Goal: Task Accomplishment & Management: Complete application form

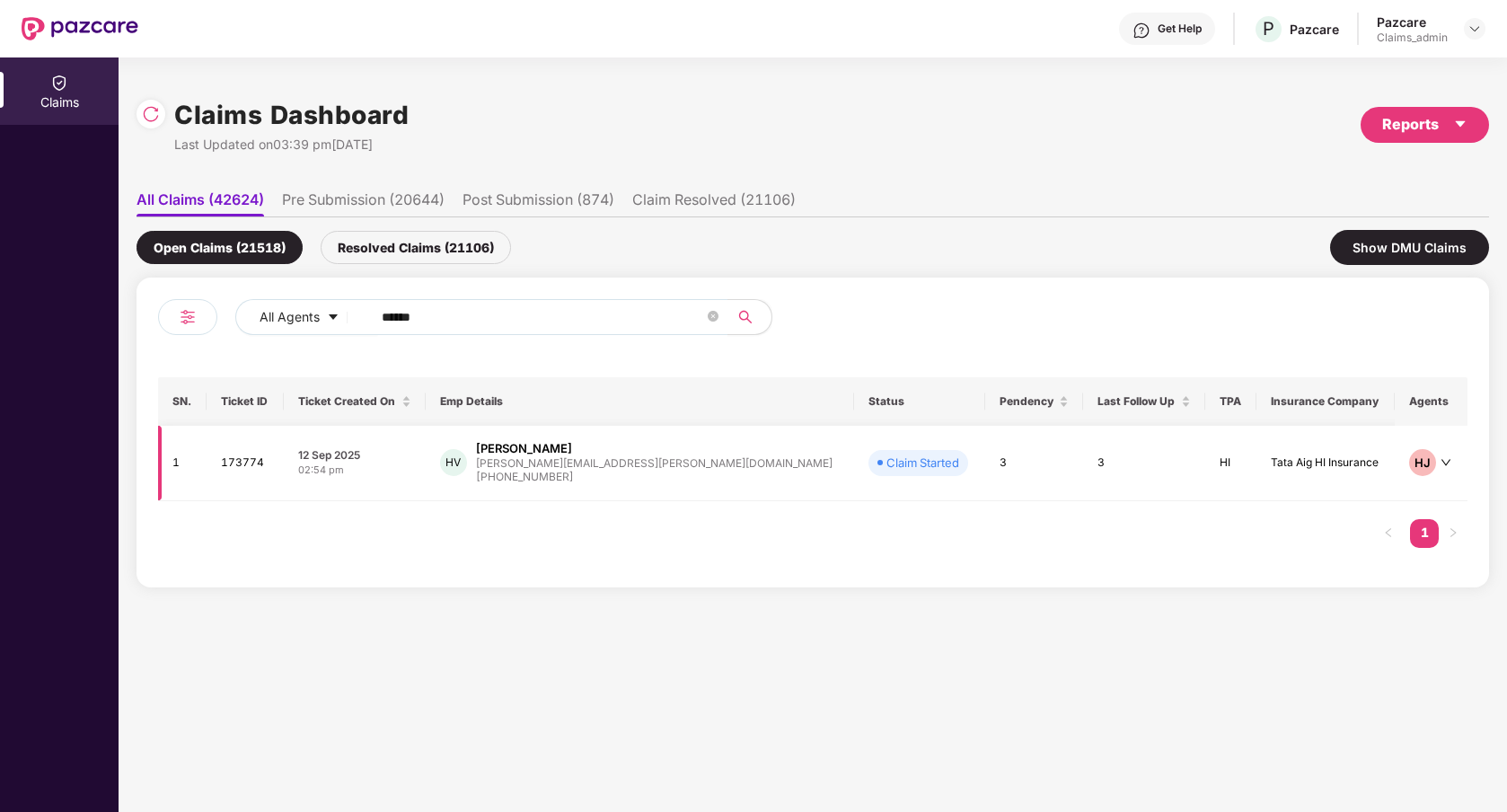
click at [986, 478] on td "3" at bounding box center [1035, 463] width 98 height 76
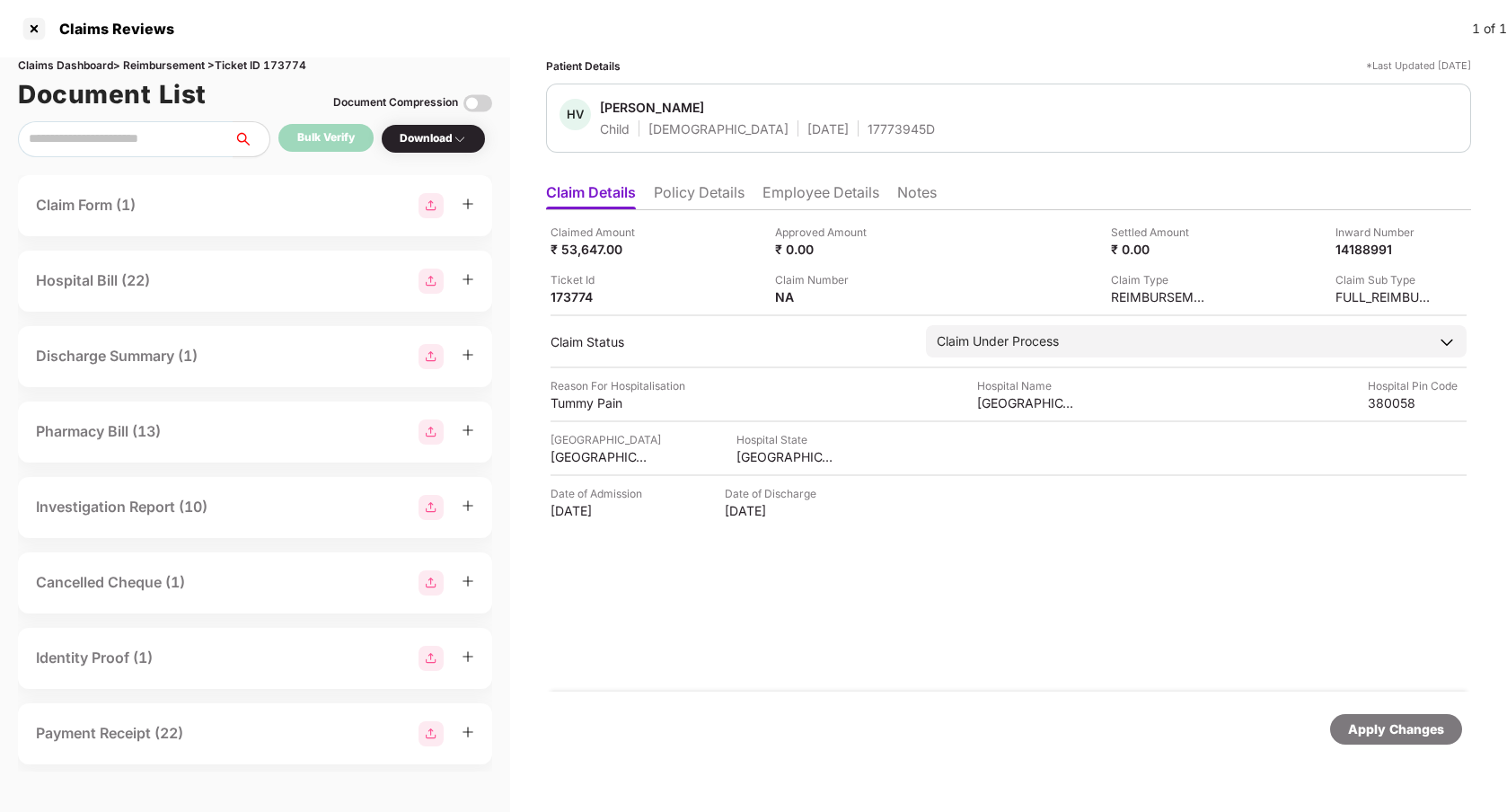
click at [204, 220] on div "Claim Form (1)" at bounding box center [255, 206] width 474 height 61
click at [146, 207] on div "Claim Form (1)" at bounding box center [255, 205] width 438 height 25
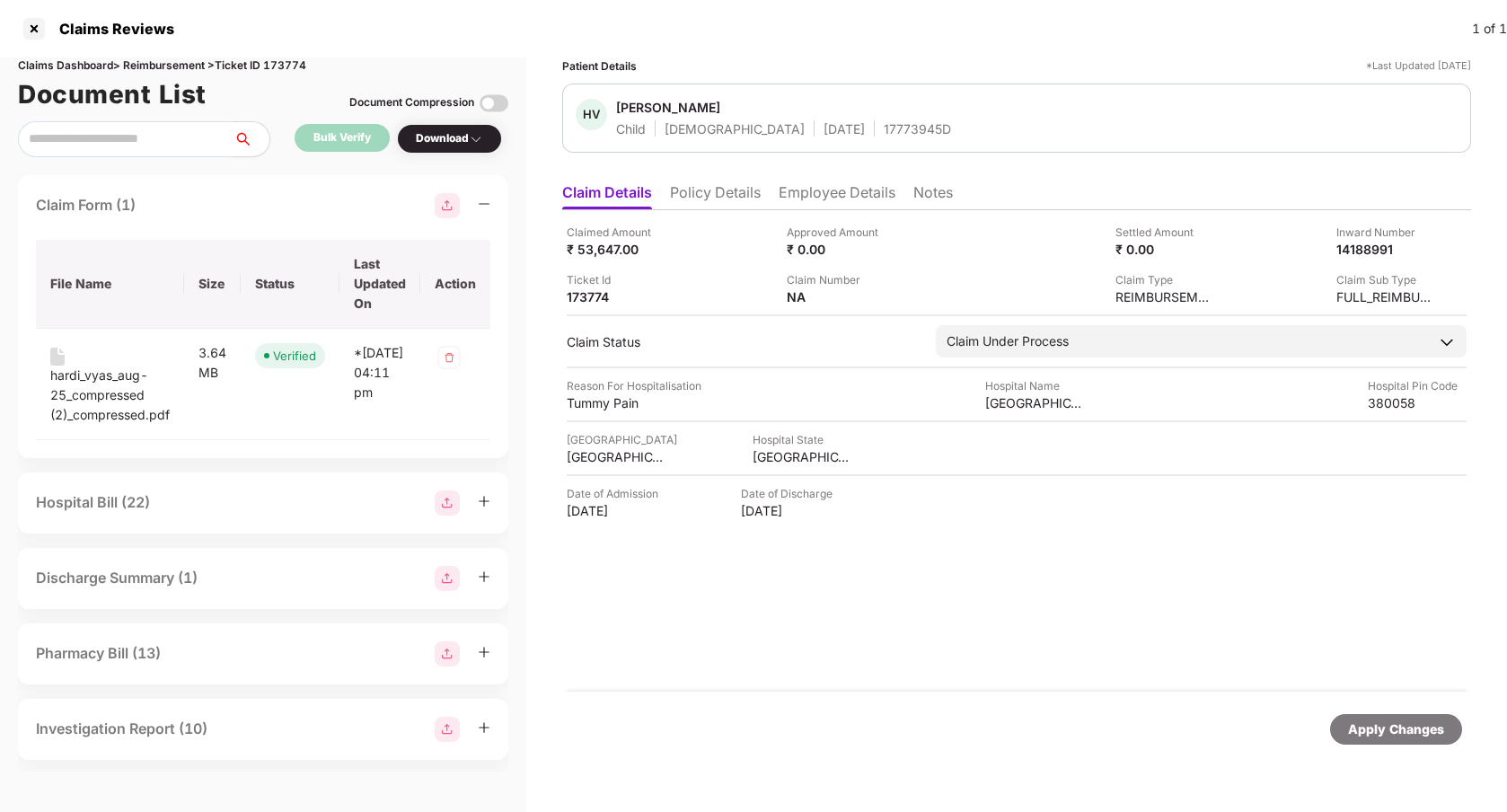
click at [177, 506] on div "Hospital Bill (22)" at bounding box center [263, 502] width 454 height 25
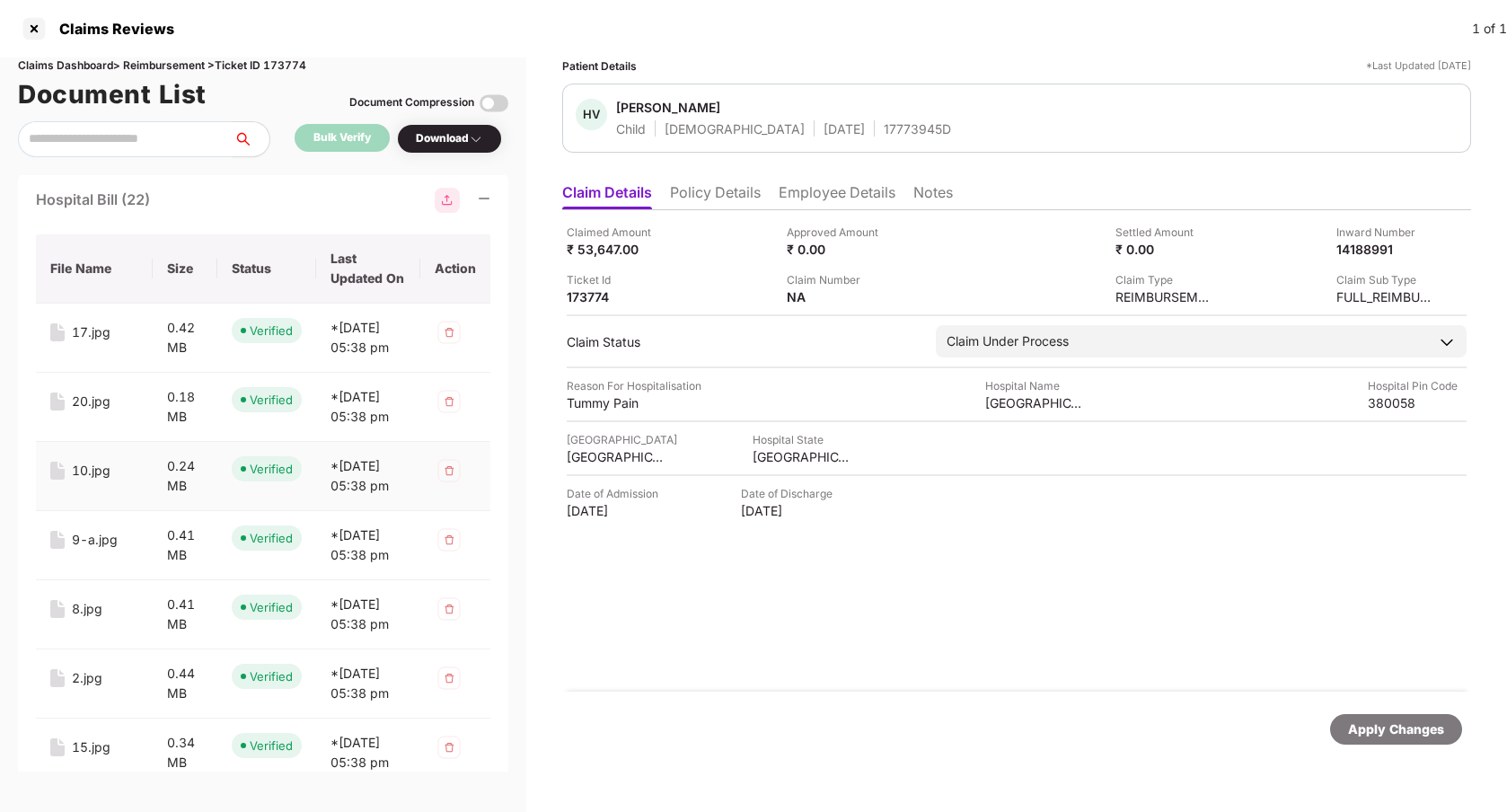
scroll to position [420, 0]
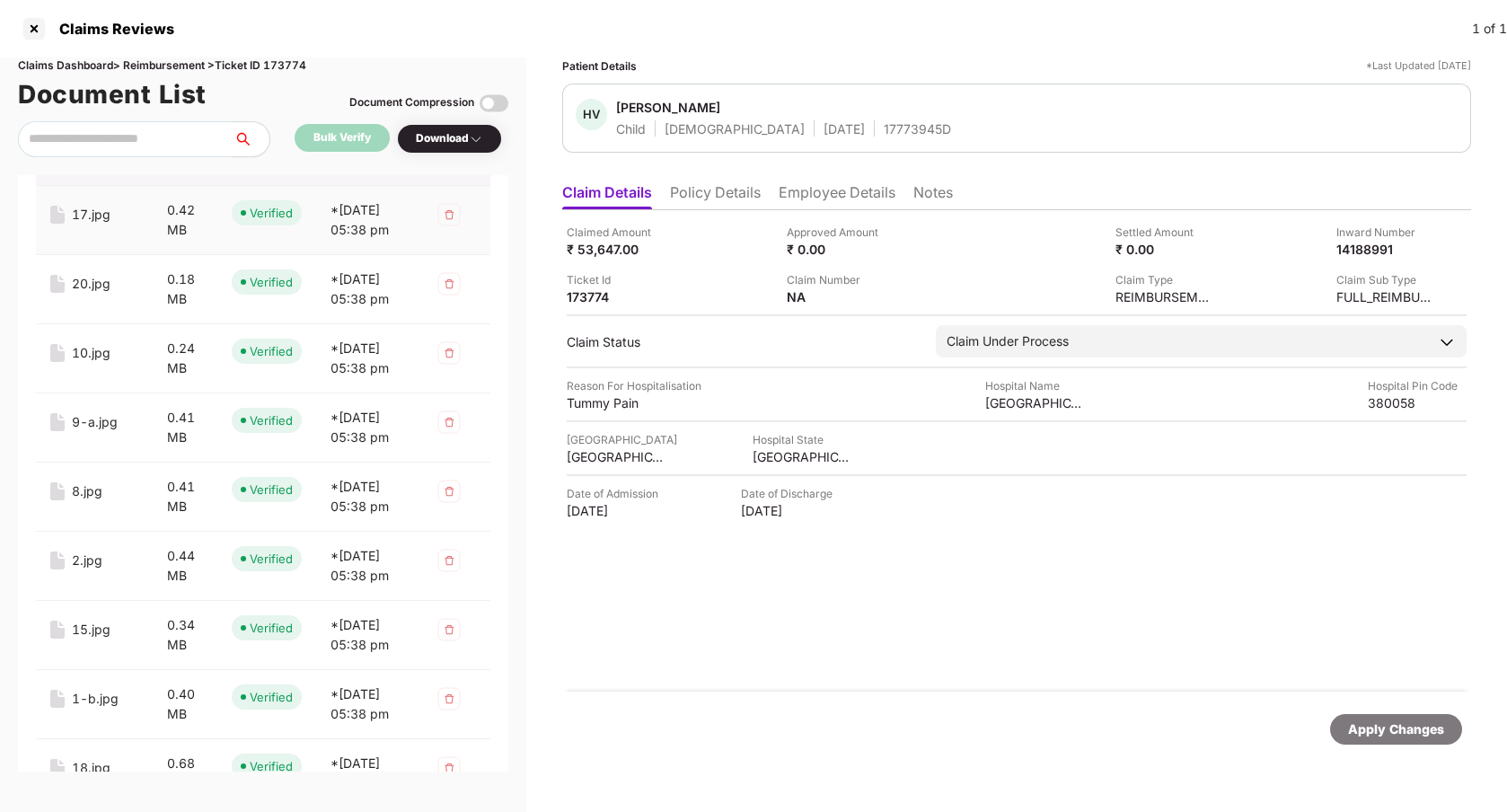
click at [110, 239] on td "17.jpg" at bounding box center [94, 220] width 117 height 69
click at [96, 221] on div "17.jpg" at bounding box center [91, 214] width 39 height 19
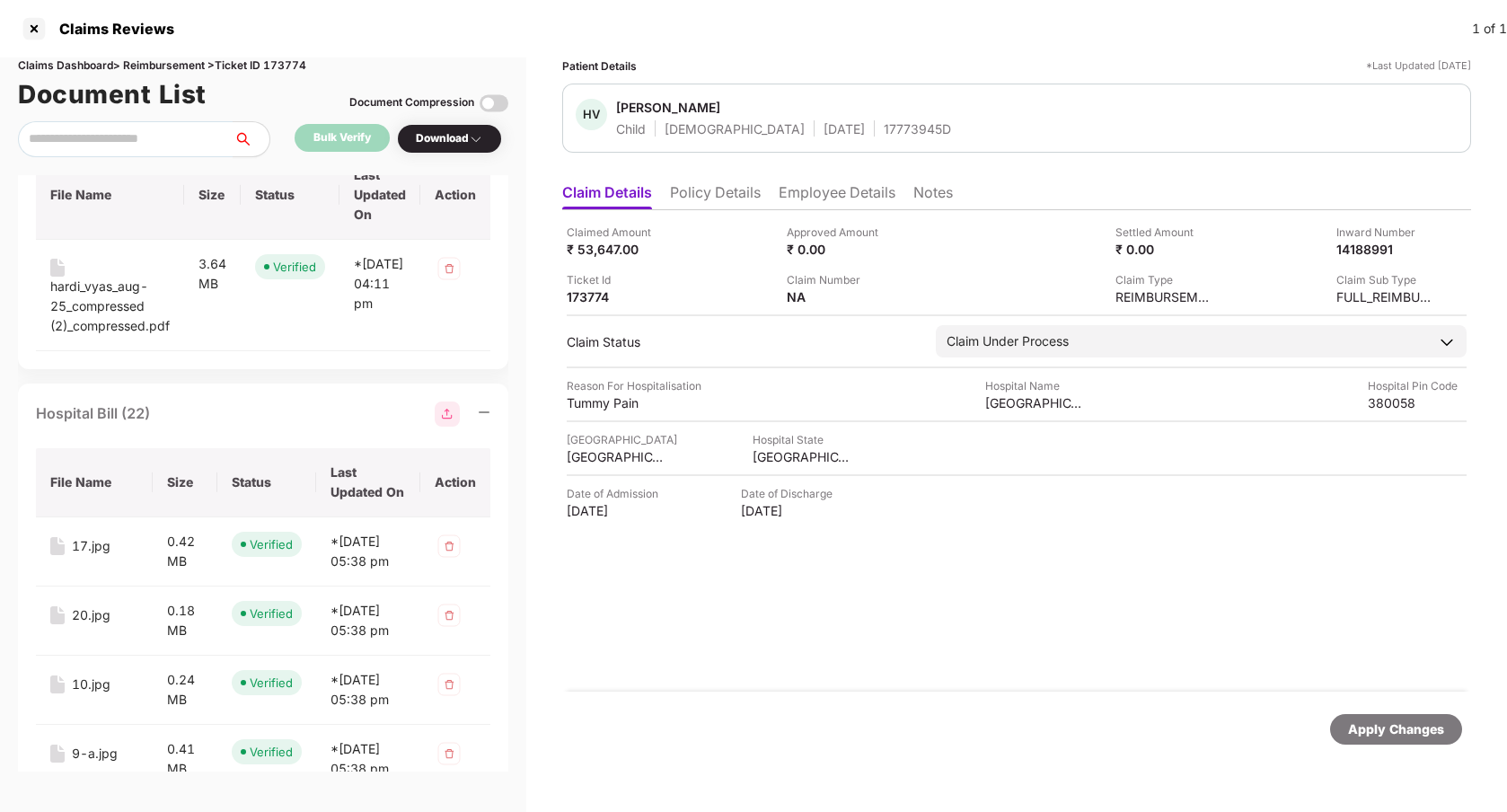
scroll to position [62, 0]
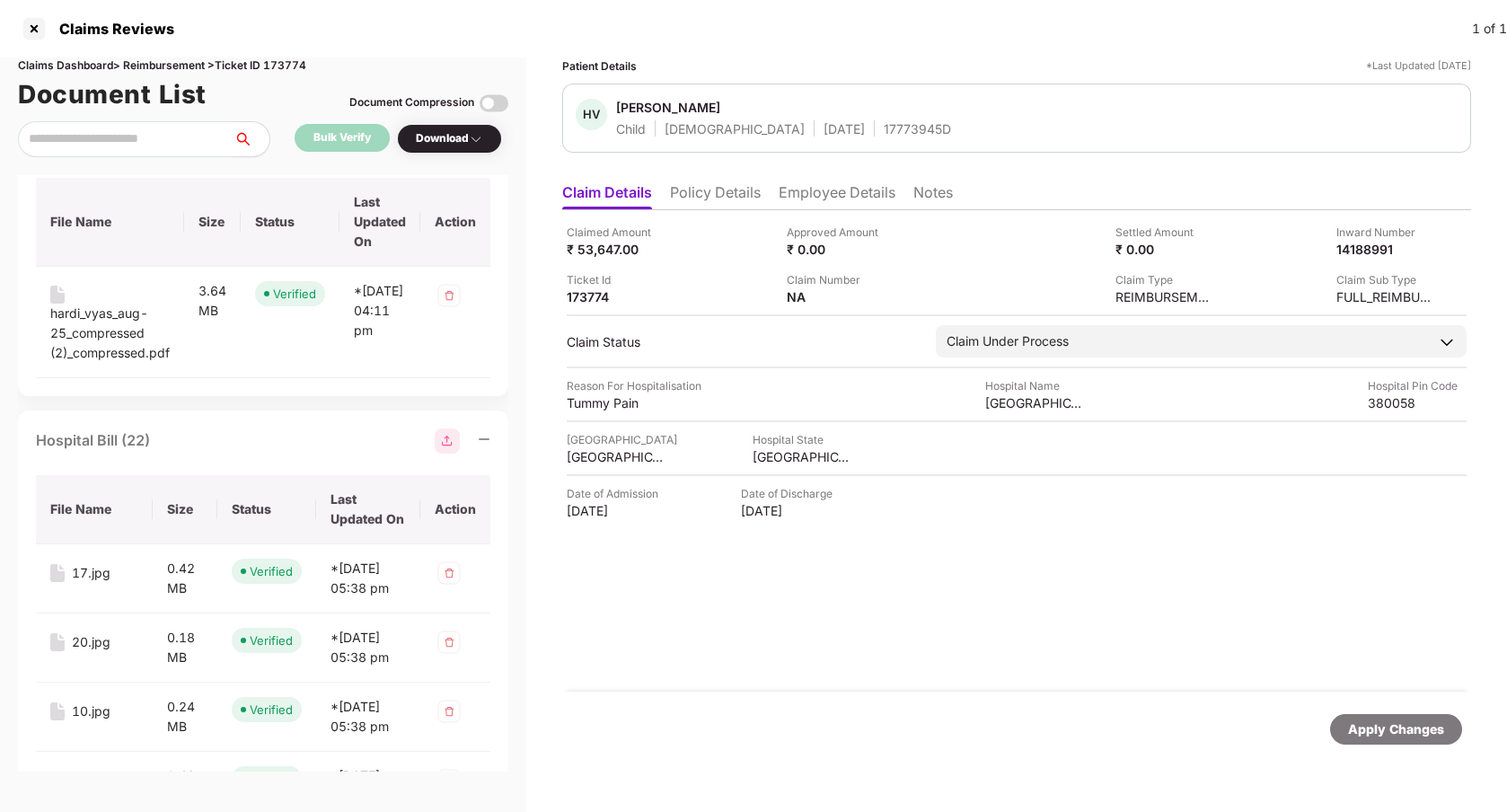
click at [486, 442] on icon "minus" at bounding box center [484, 439] width 13 height 13
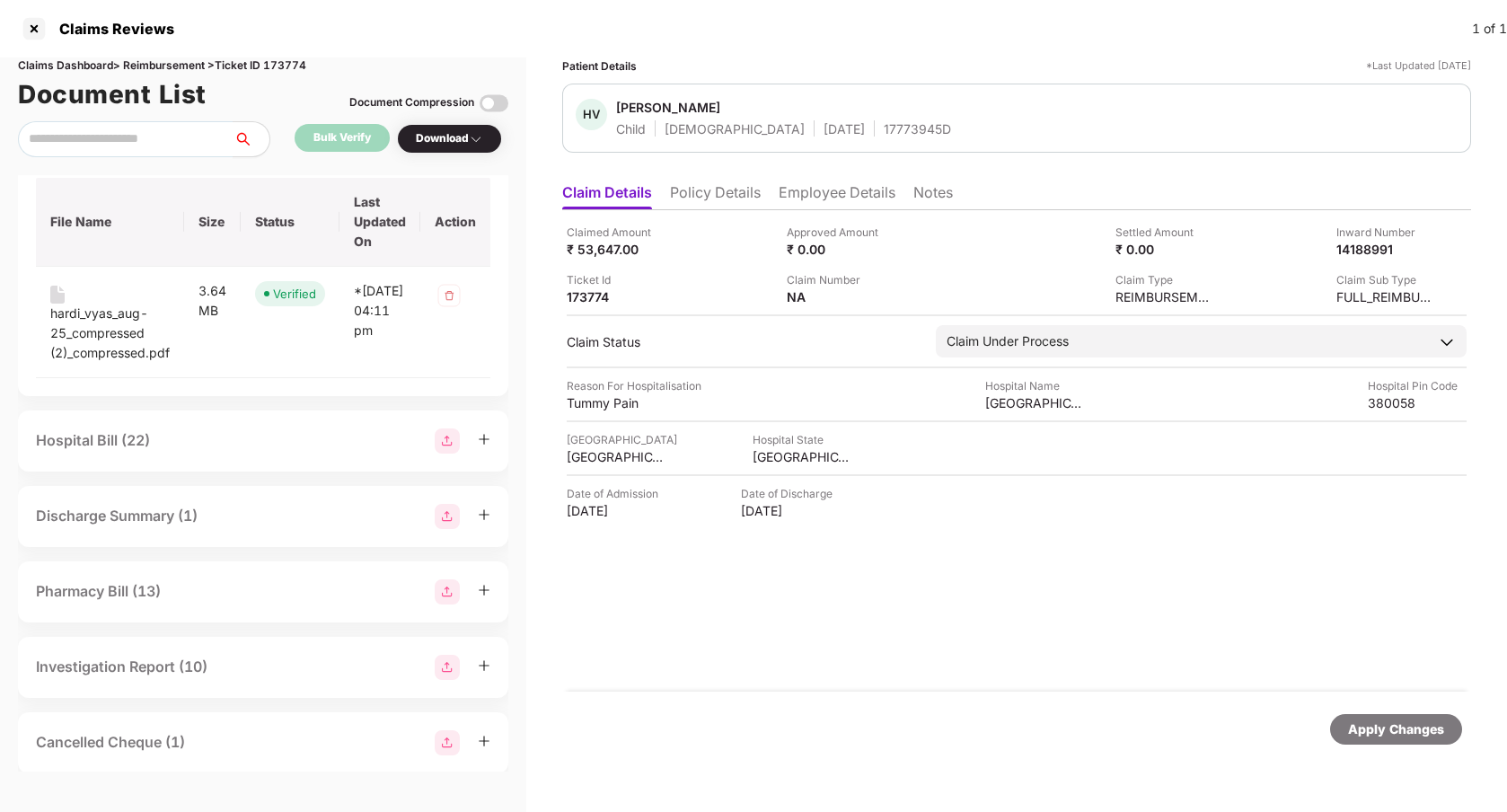
click at [175, 441] on div "Hospital Bill (22)" at bounding box center [263, 440] width 454 height 25
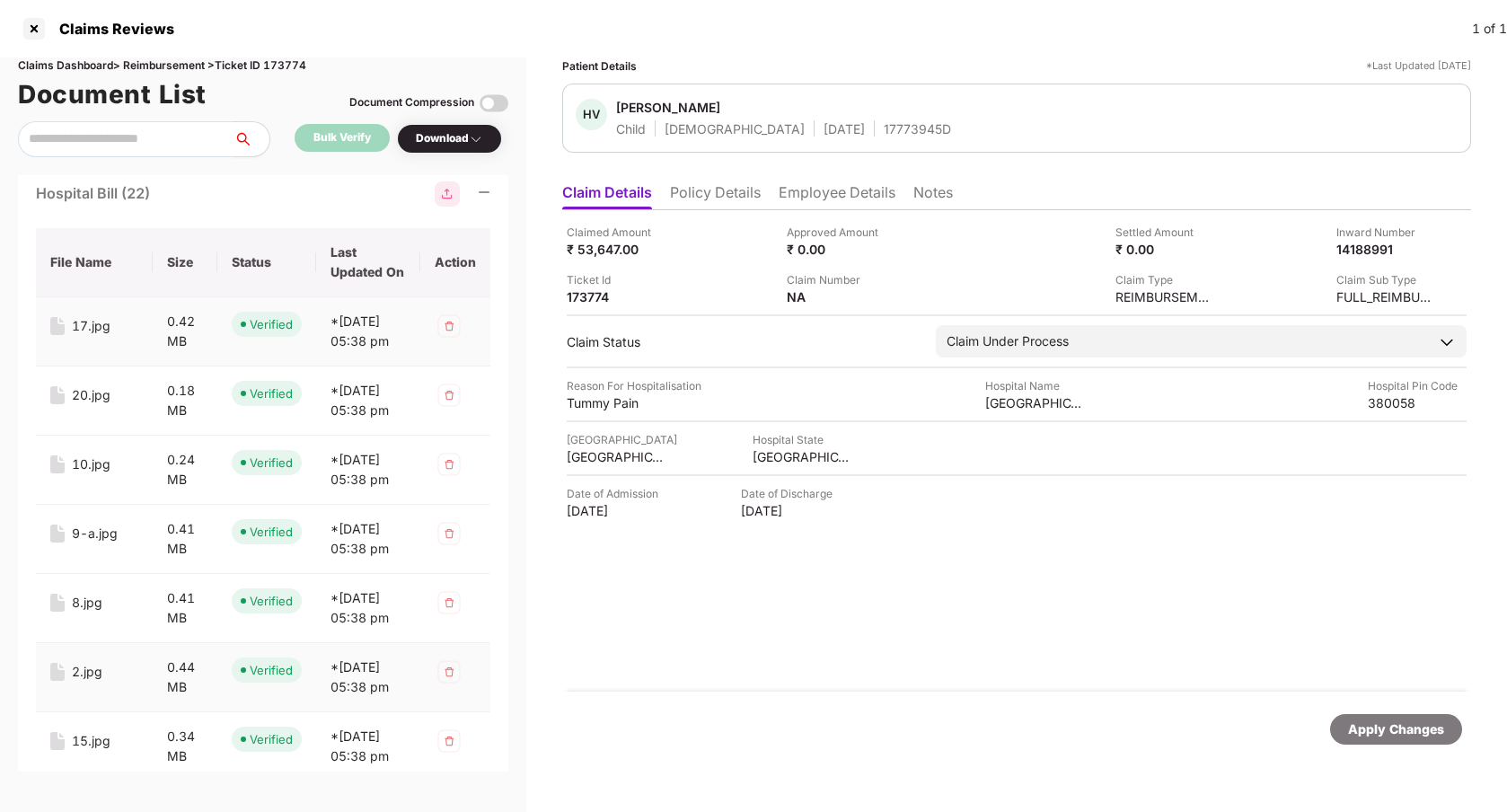
scroll to position [228, 0]
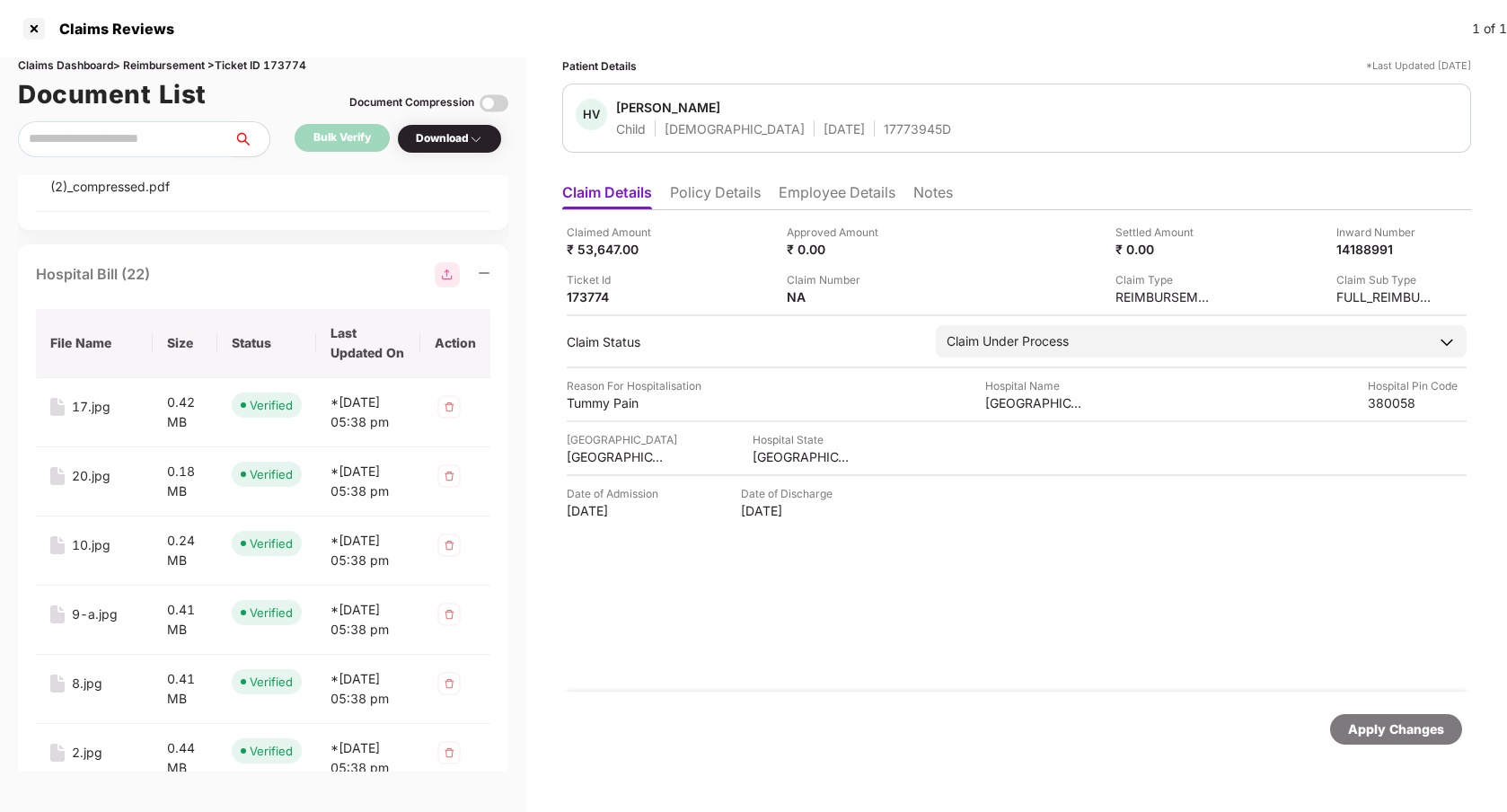
click at [217, 277] on div "Hospital Bill (22)" at bounding box center [263, 274] width 454 height 25
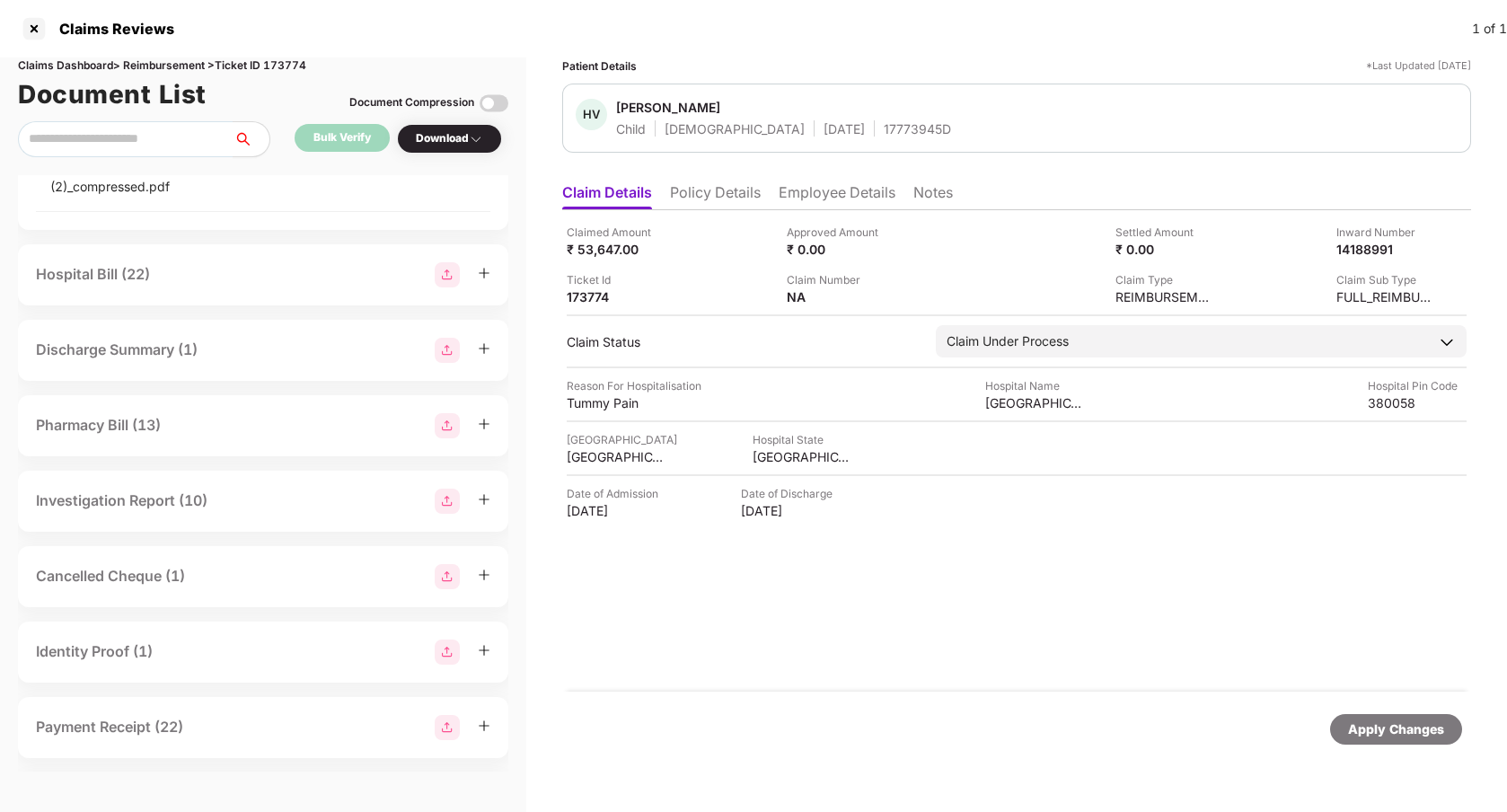
click at [238, 355] on div "Discharge Summary (1)" at bounding box center [263, 350] width 454 height 25
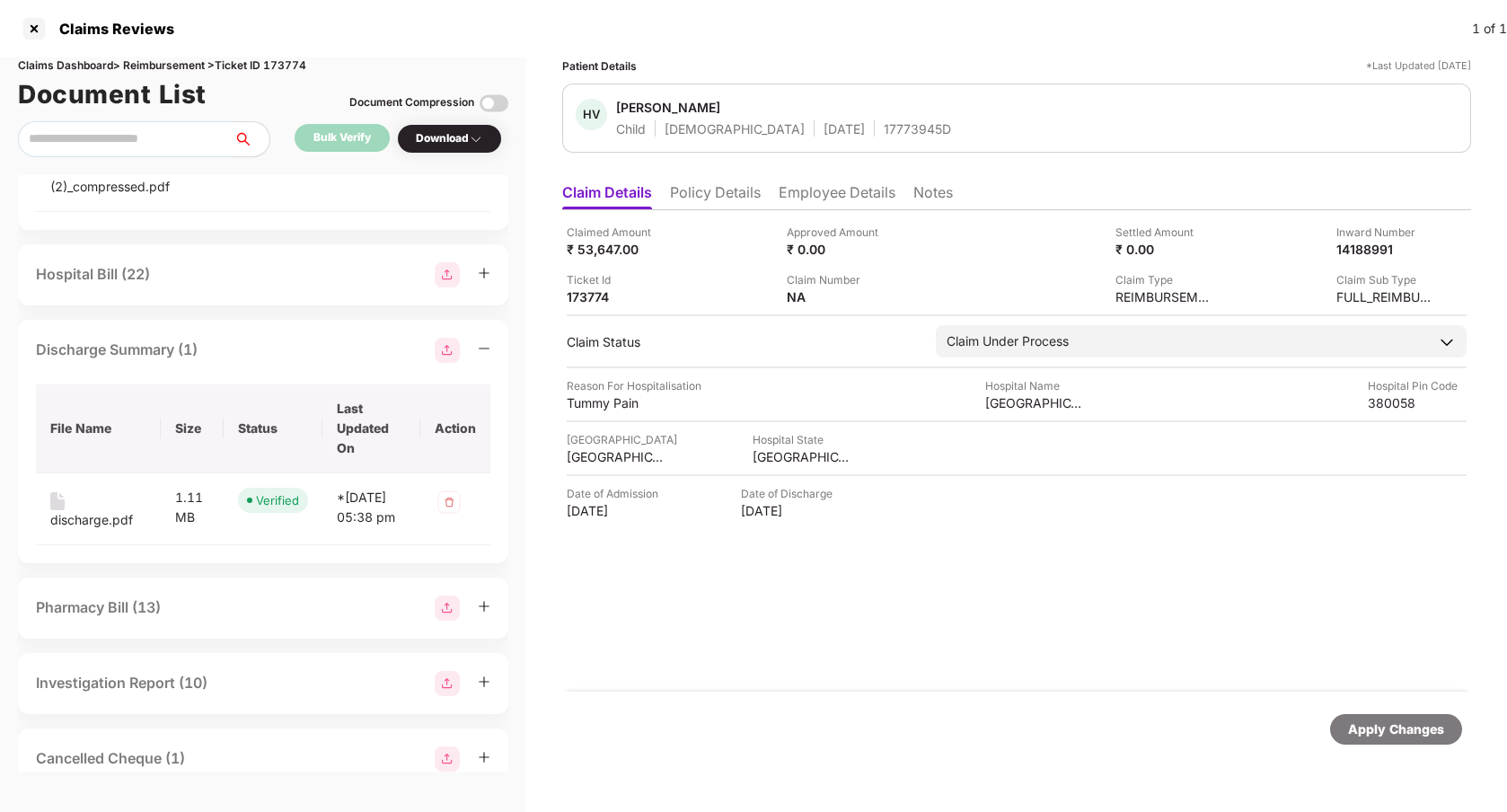
click at [258, 354] on div "Discharge Summary (1)" at bounding box center [263, 350] width 454 height 25
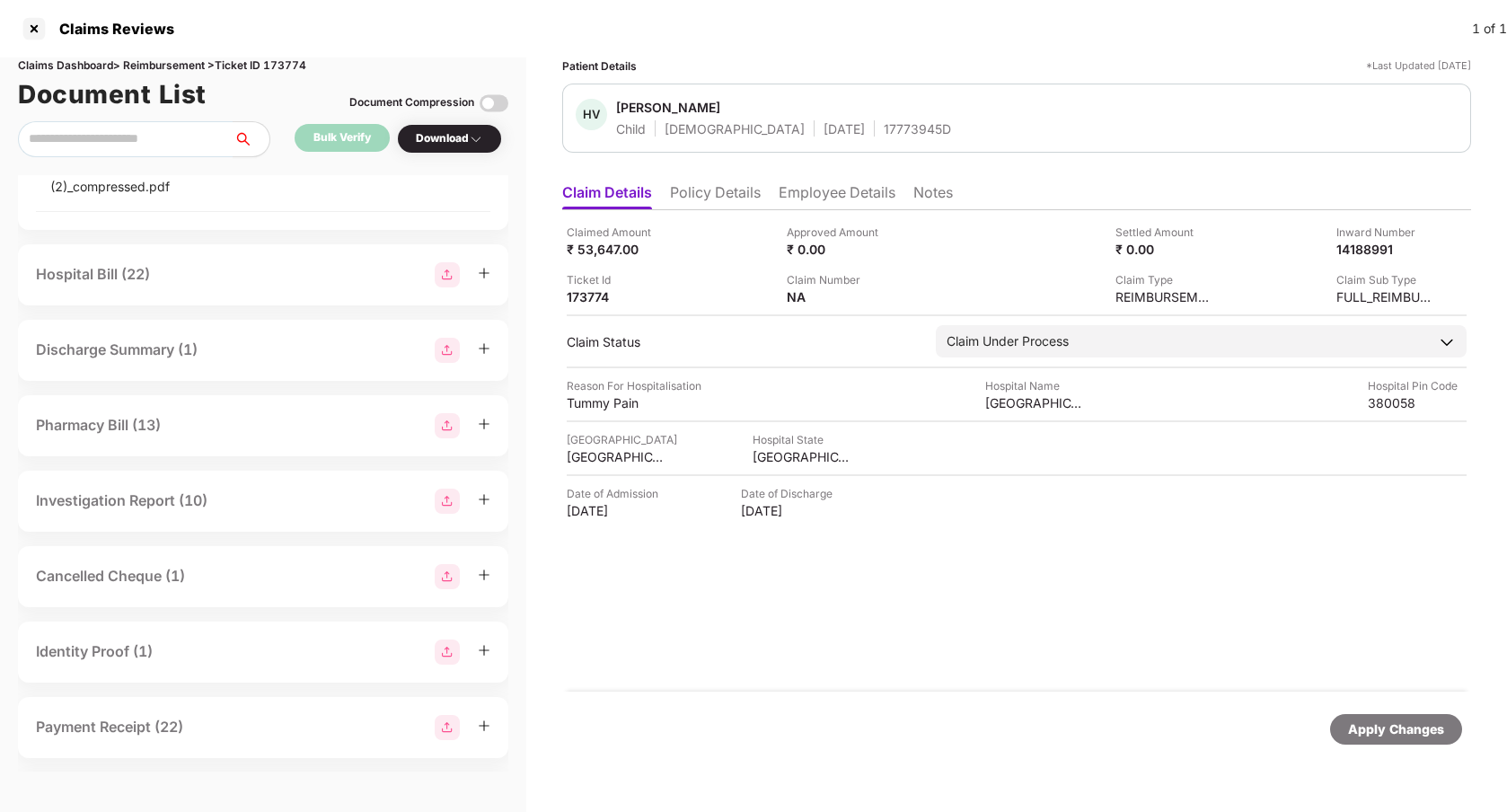
click at [258, 354] on div "Discharge Summary (1)" at bounding box center [263, 350] width 454 height 25
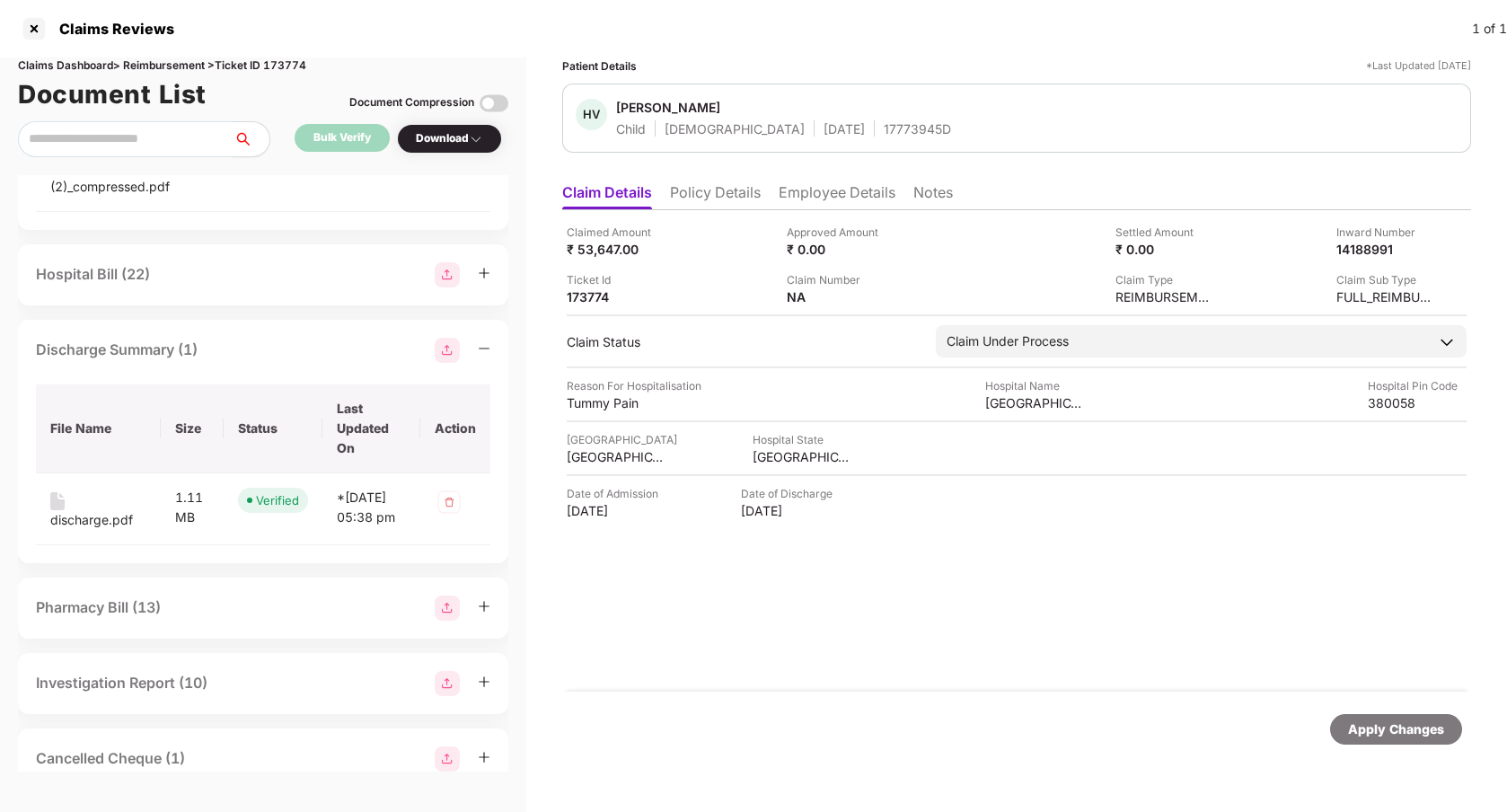
click at [258, 354] on div "Discharge Summary (1)" at bounding box center [263, 350] width 454 height 25
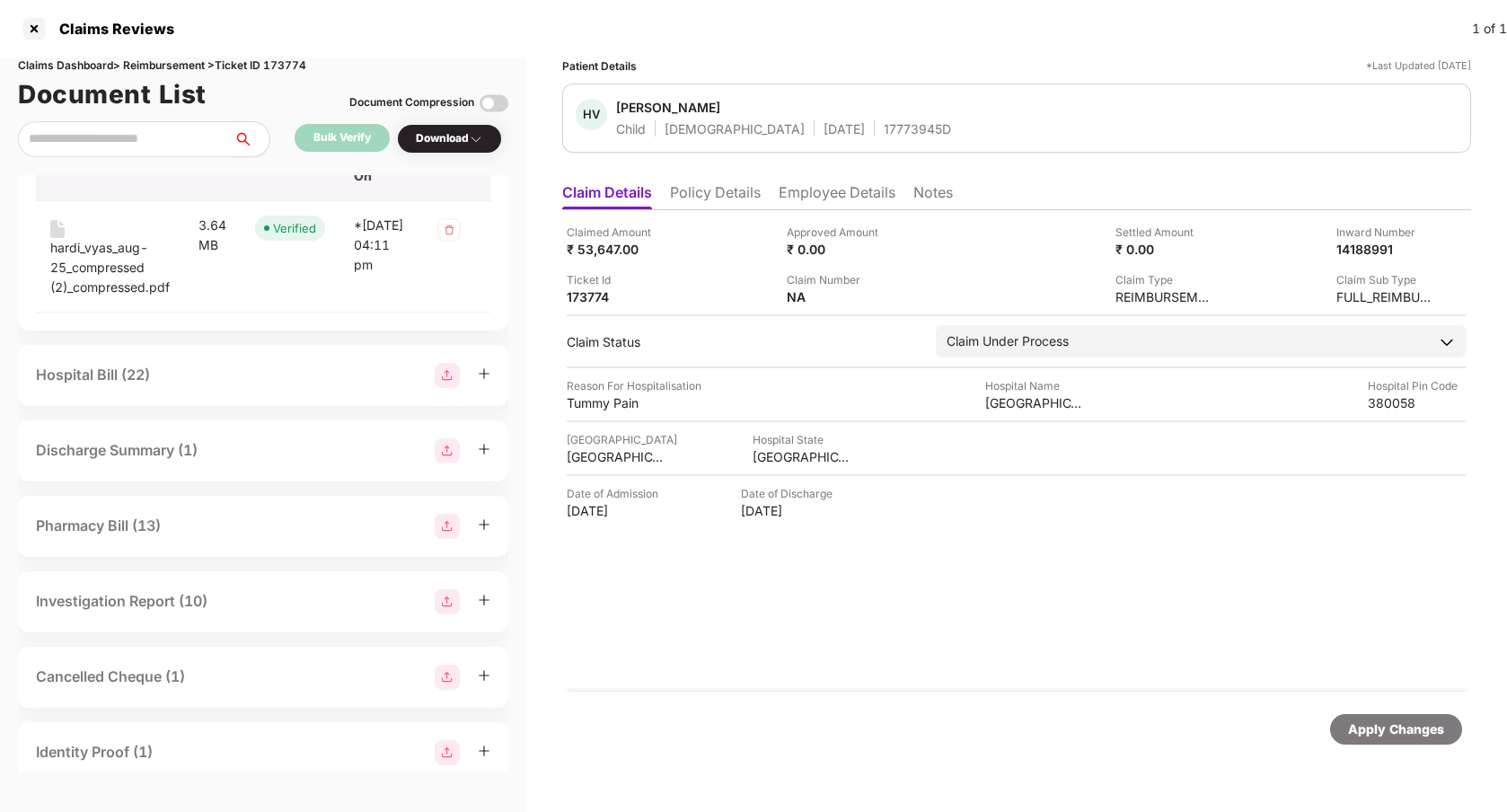
scroll to position [0, 0]
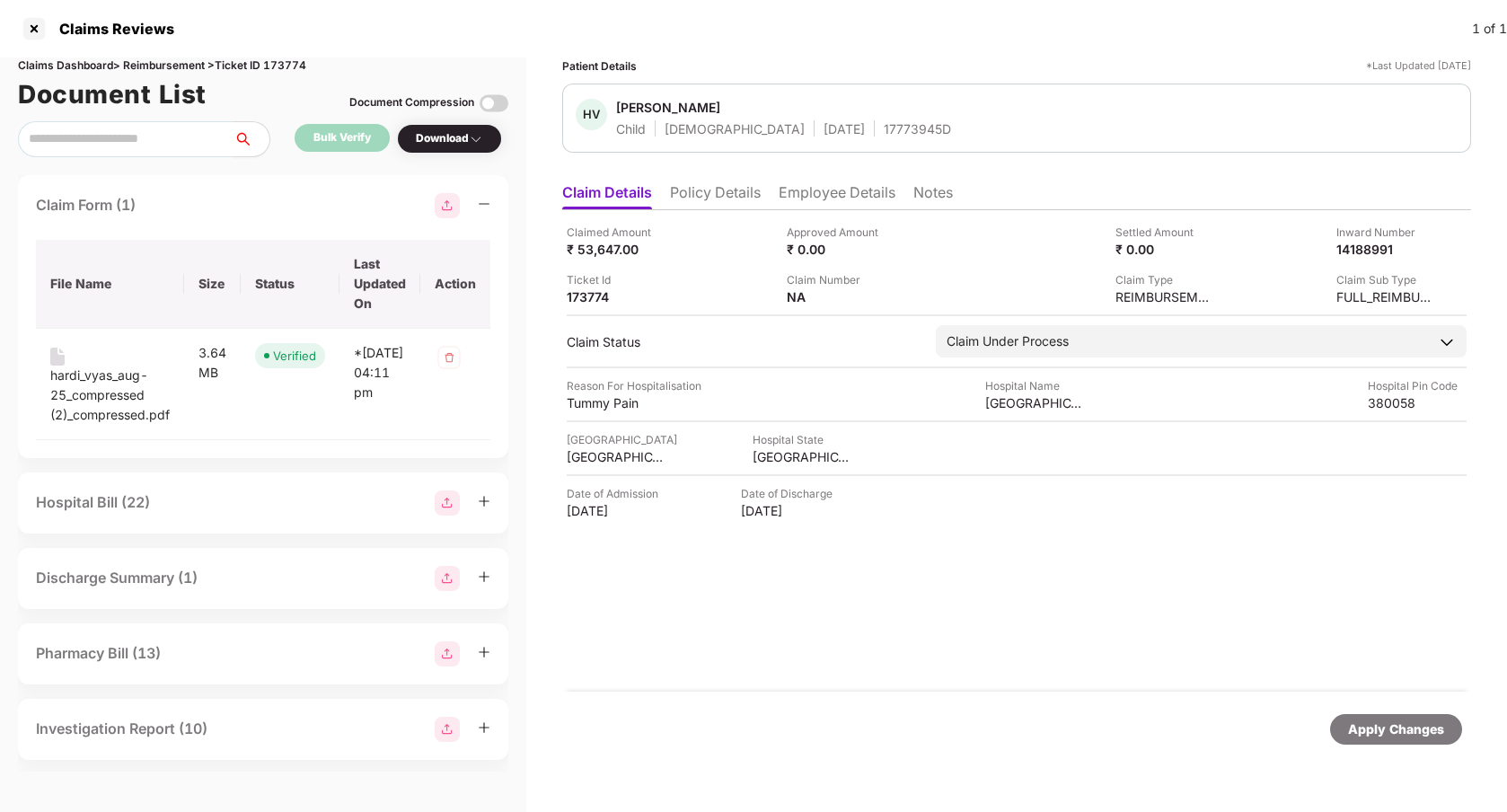
click at [236, 208] on div "Claim Form (1)" at bounding box center [263, 205] width 454 height 25
